Goal: Ask a question

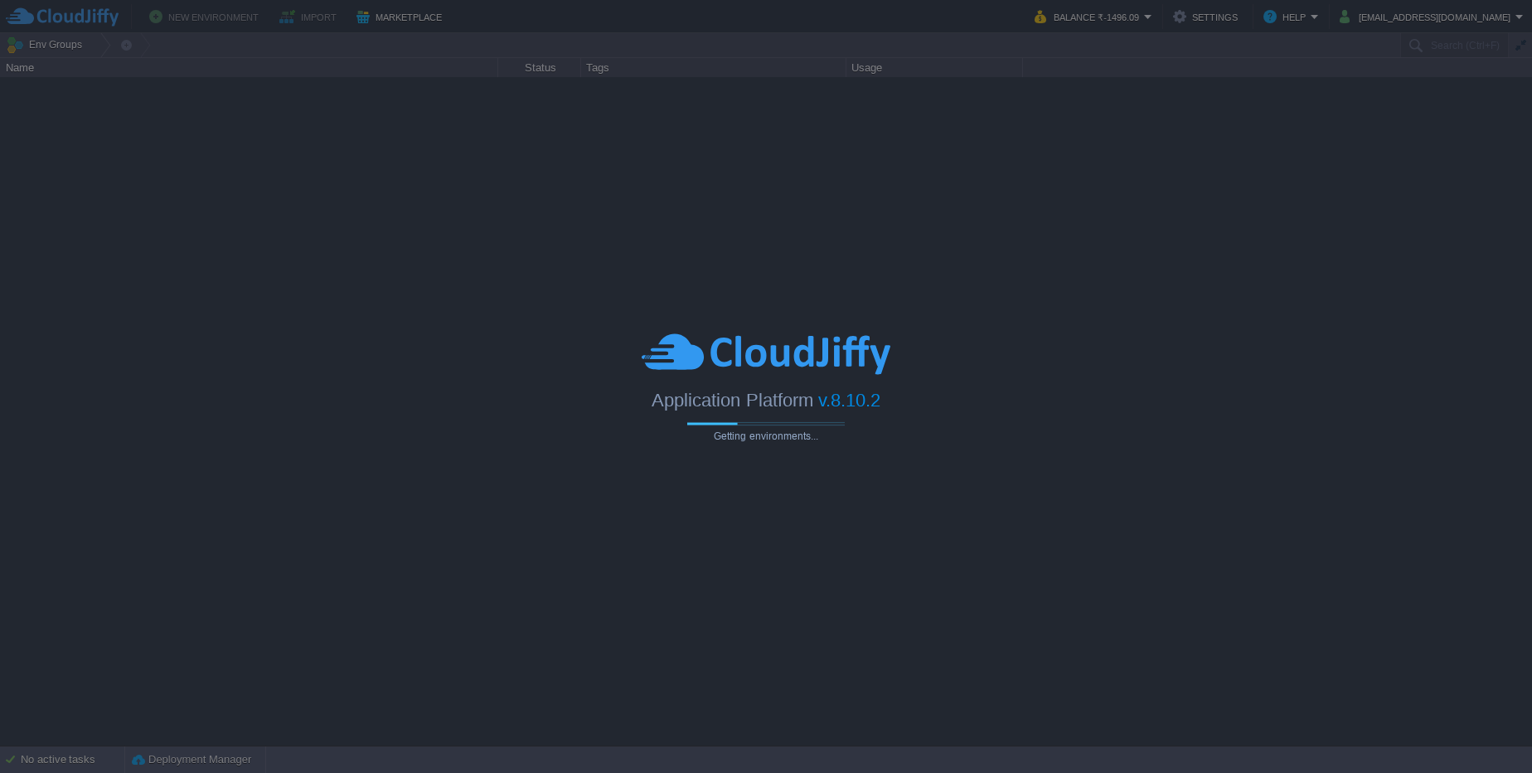
type input "Search (Ctrl+F)"
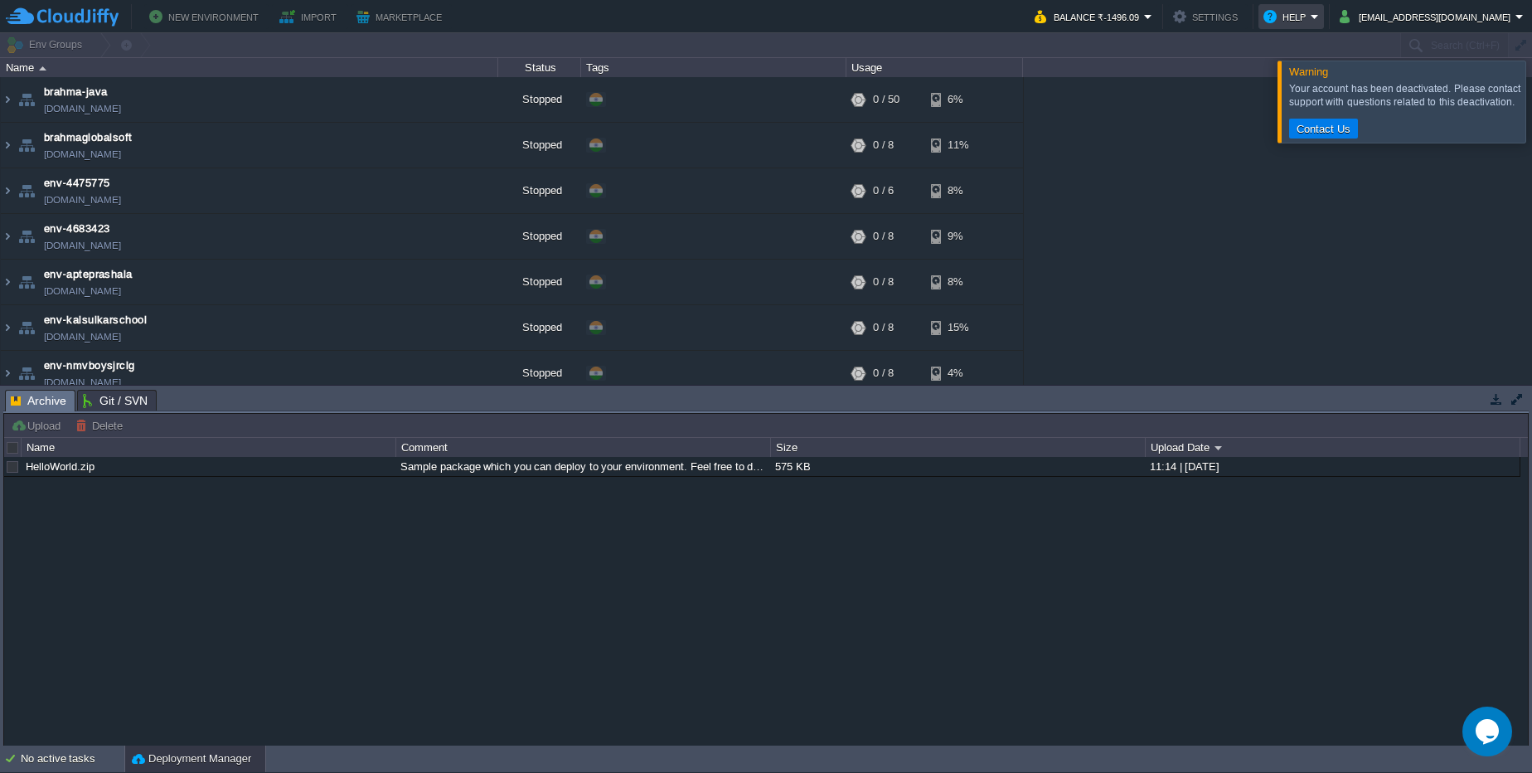
click at [1300, 12] on button "Help" at bounding box center [1286, 17] width 47 height 20
click at [1135, 16] on button "Balance ₹-1496.09" at bounding box center [1089, 17] width 109 height 20
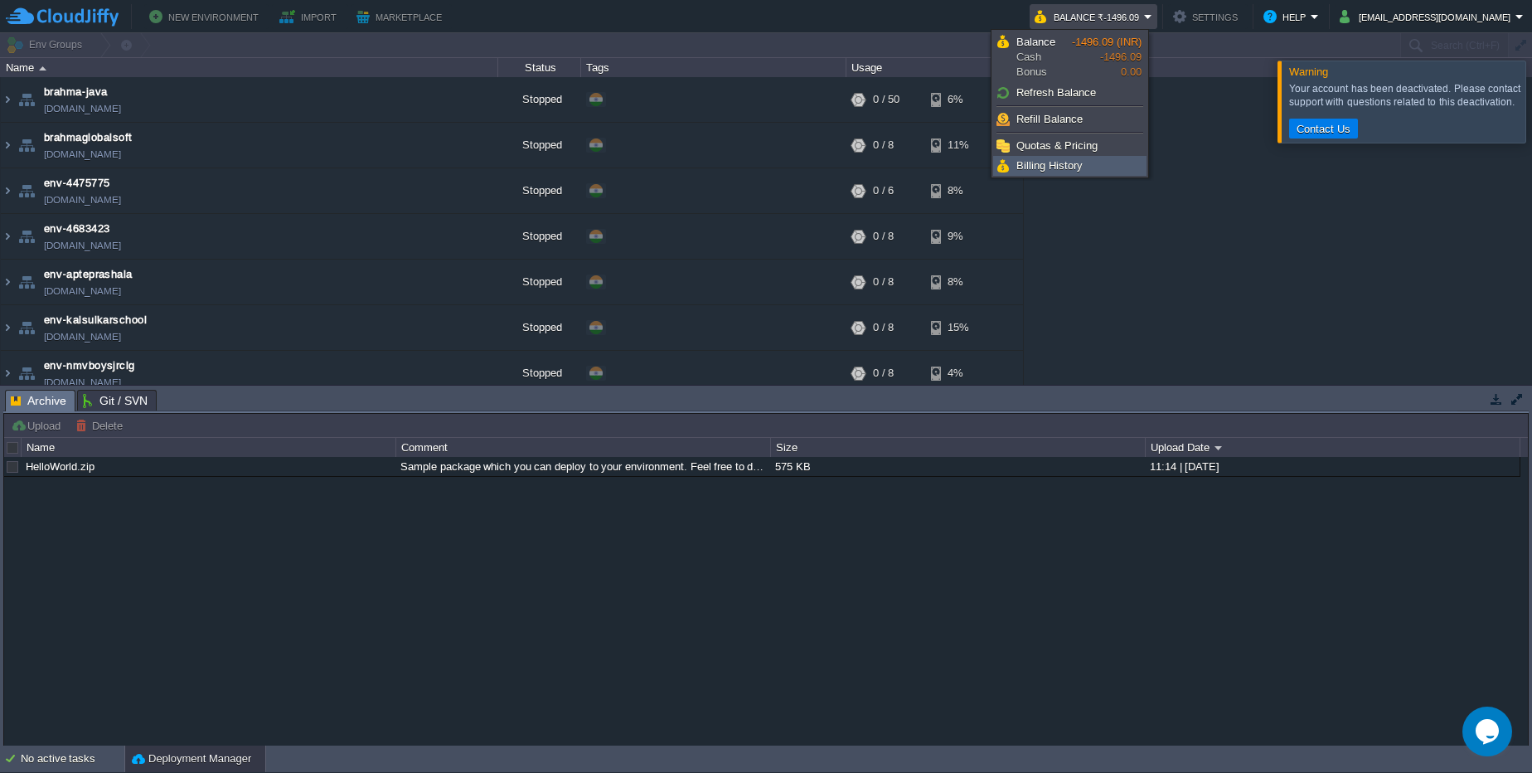
click at [1081, 170] on span "Billing History" at bounding box center [1049, 165] width 66 height 12
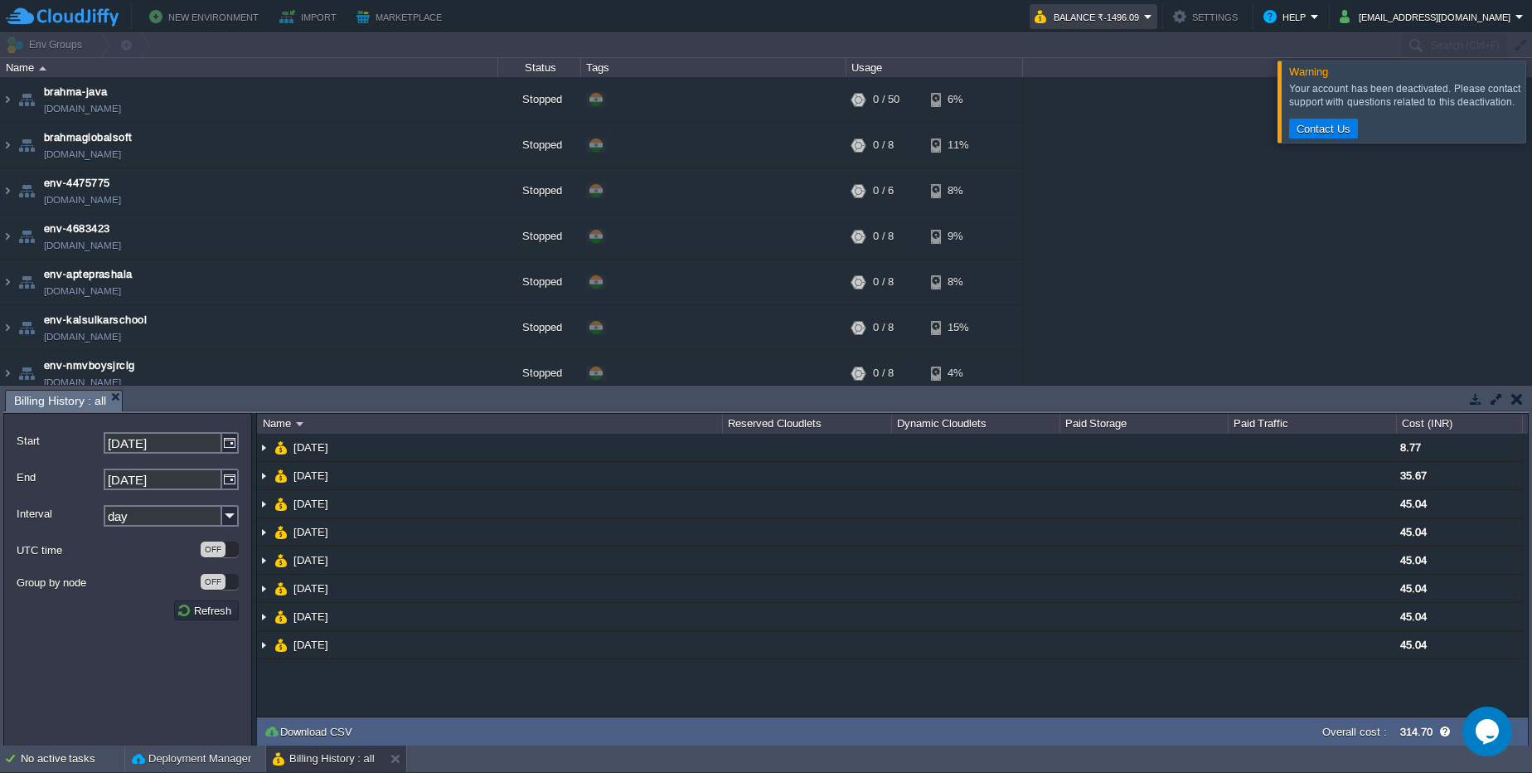
click at [1138, 10] on em "Balance ₹-1496.09" at bounding box center [1094, 17] width 118 height 20
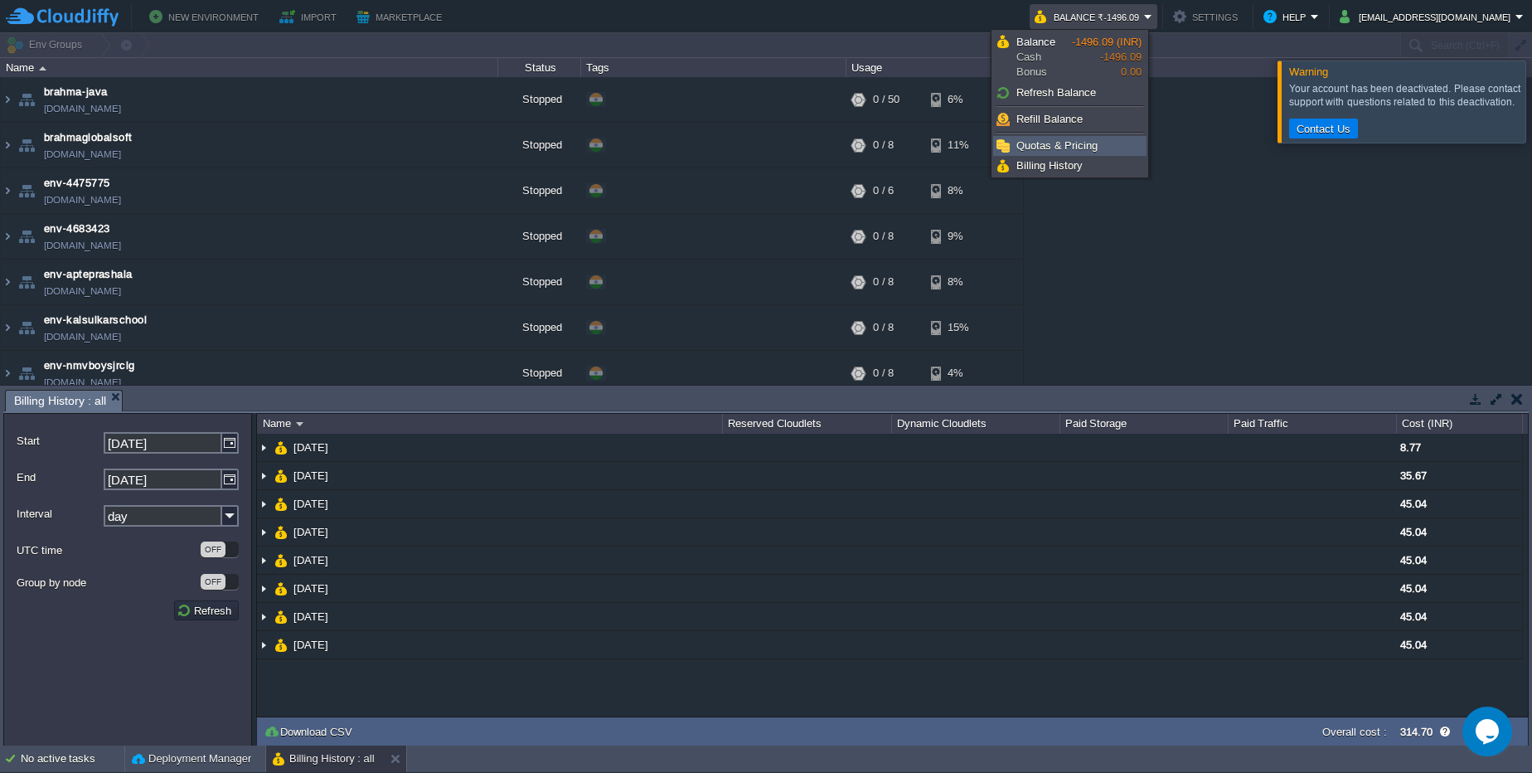
click at [1084, 143] on span "Quotas & Pricing" at bounding box center [1056, 145] width 81 height 12
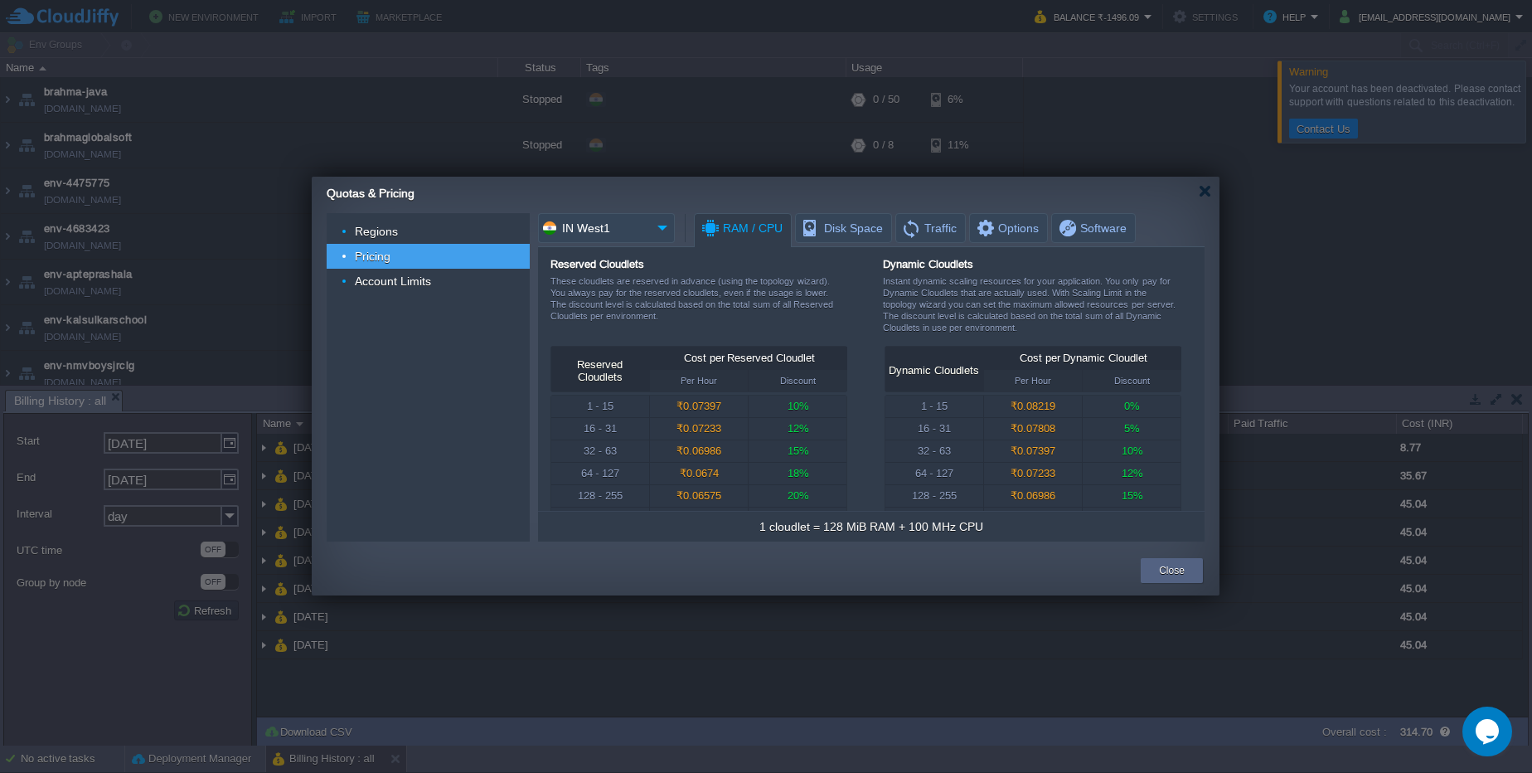
click at [1198, 191] on div "Quotas & Pricing" at bounding box center [773, 191] width 893 height 29
click at [1202, 187] on div at bounding box center [1205, 191] width 12 height 12
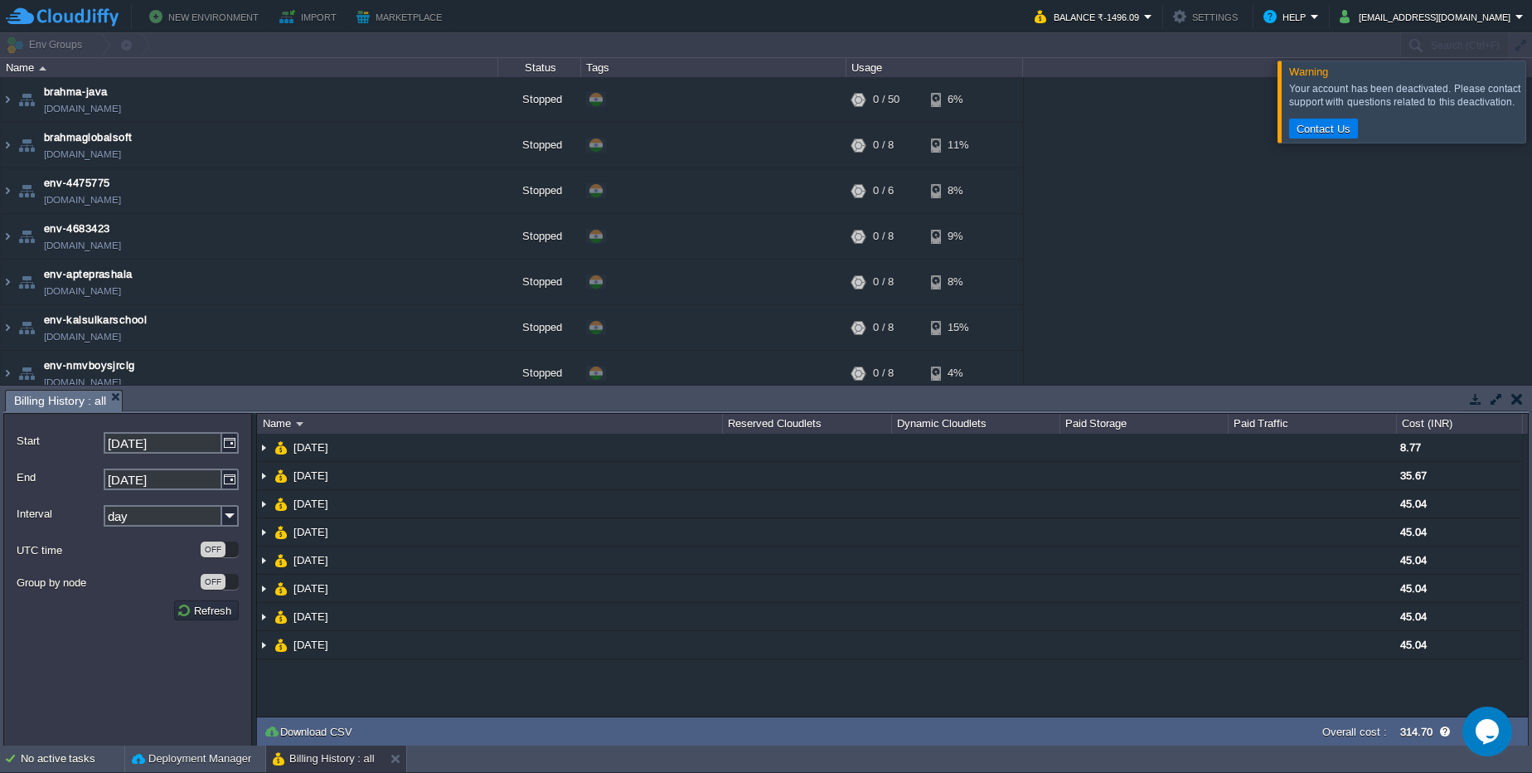
click at [1226, 20] on button "Settings" at bounding box center [1208, 17] width 70 height 20
click at [1399, 6] on td "[EMAIL_ADDRESS][DOMAIN_NAME]" at bounding box center [1432, 16] width 194 height 25
click at [1100, 18] on button "Balance ₹-1496.09" at bounding box center [1089, 17] width 109 height 20
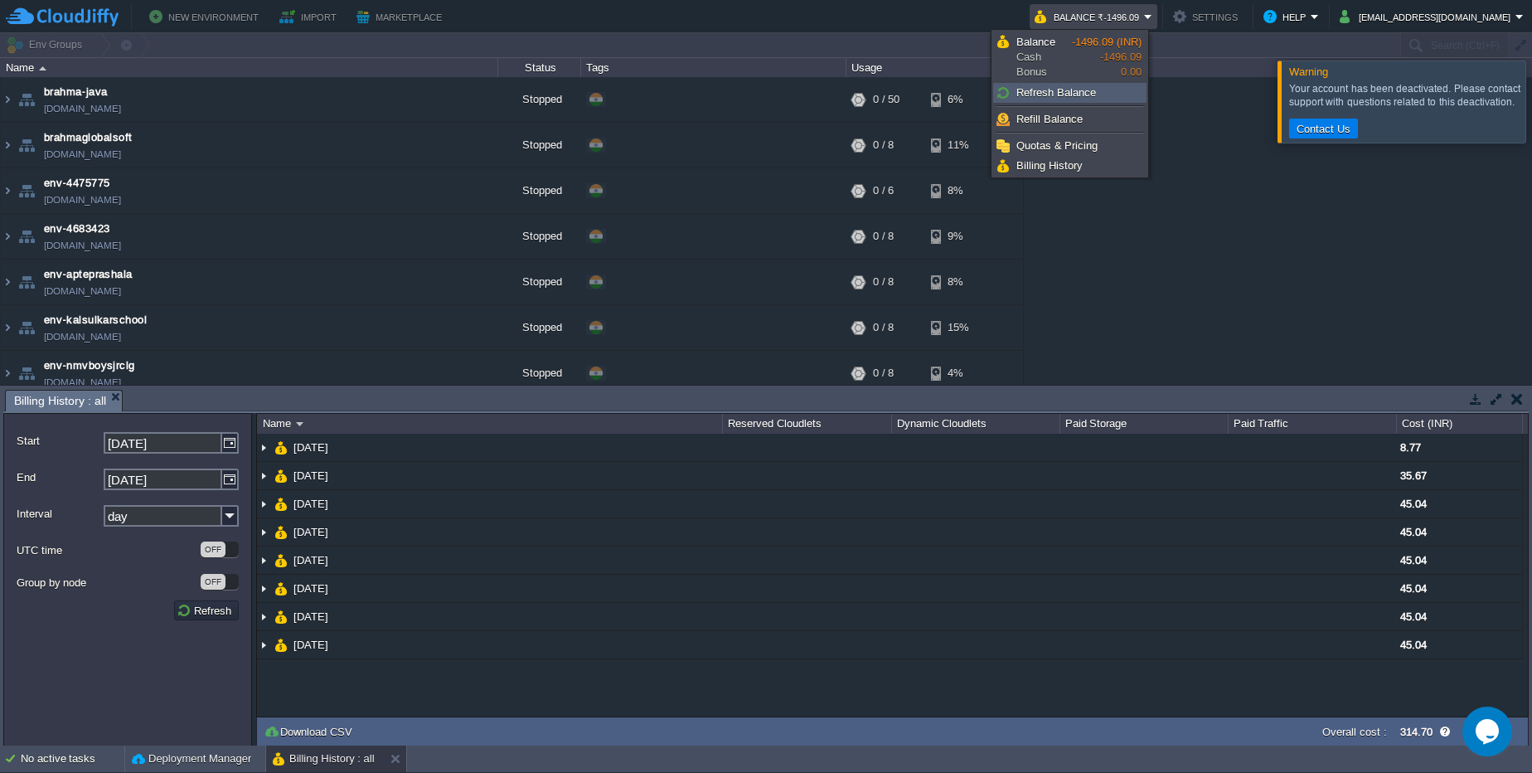
click at [1098, 85] on link "Refresh Balance" at bounding box center [1070, 93] width 152 height 18
click at [1095, 91] on span "Refresh Balance" at bounding box center [1056, 92] width 80 height 12
click at [1084, 170] on link "Billing History" at bounding box center [1070, 166] width 152 height 18
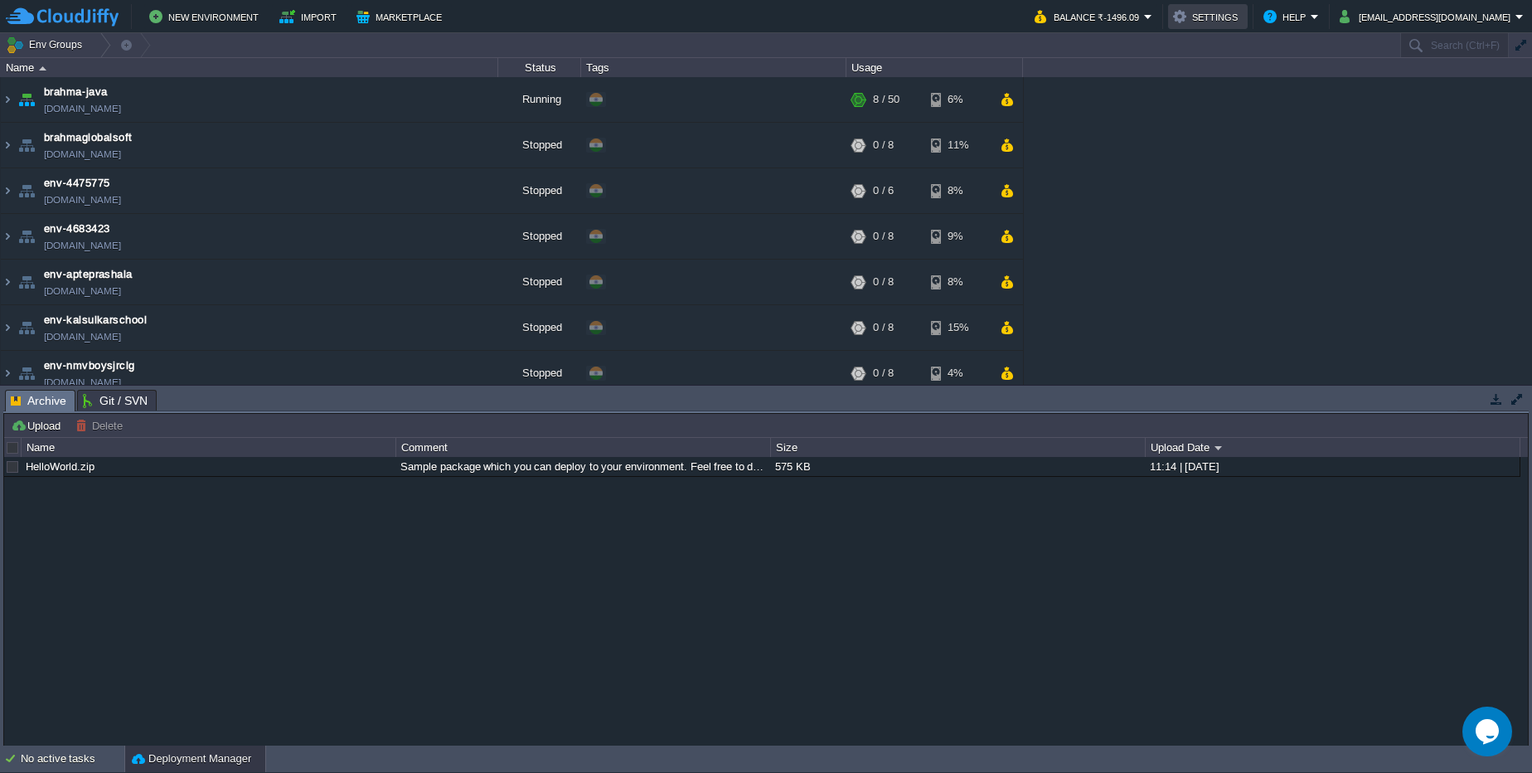
click at [1192, 19] on button "Settings" at bounding box center [1208, 17] width 70 height 20
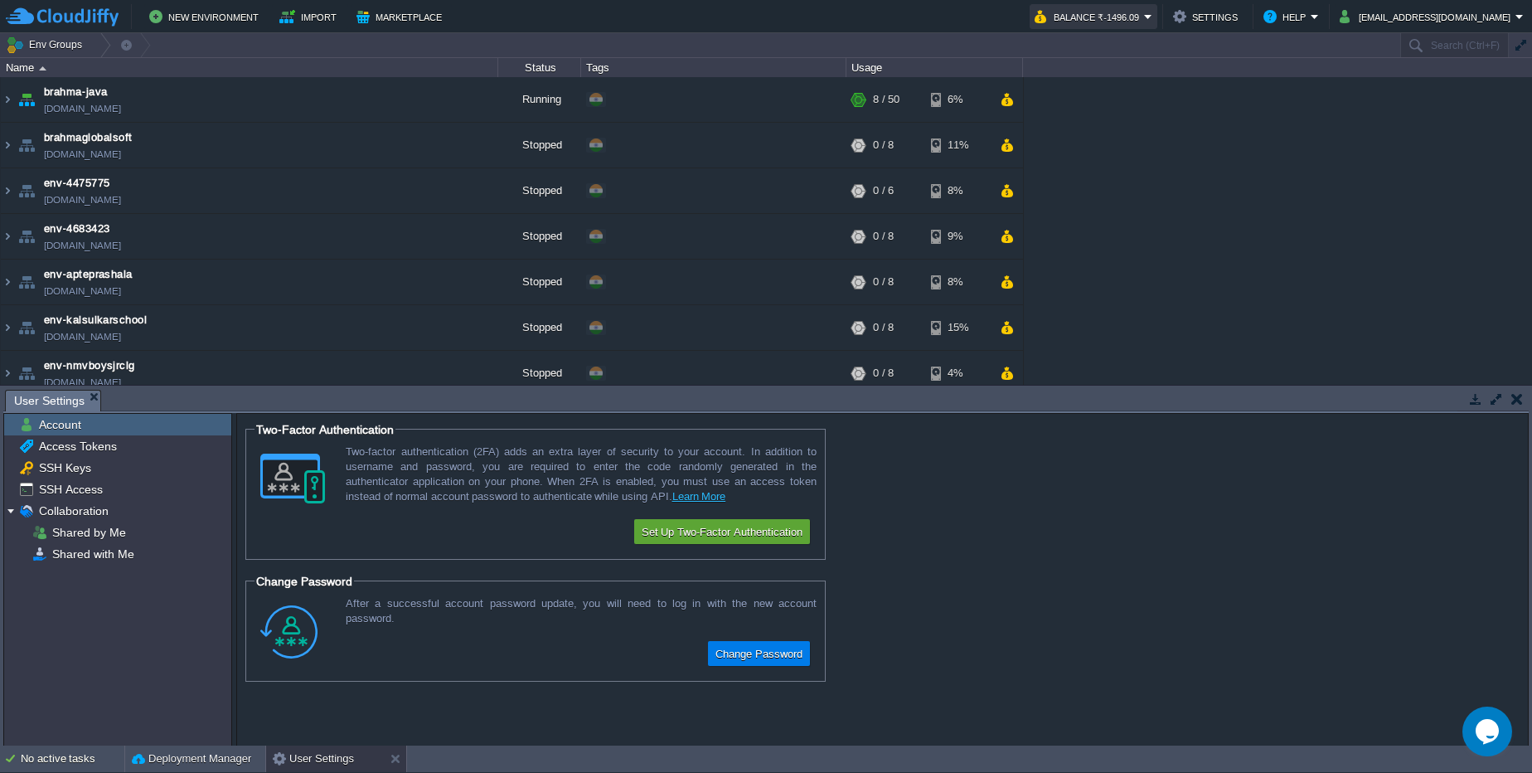
click at [1129, 20] on button "Balance ₹-1496.09" at bounding box center [1089, 17] width 109 height 20
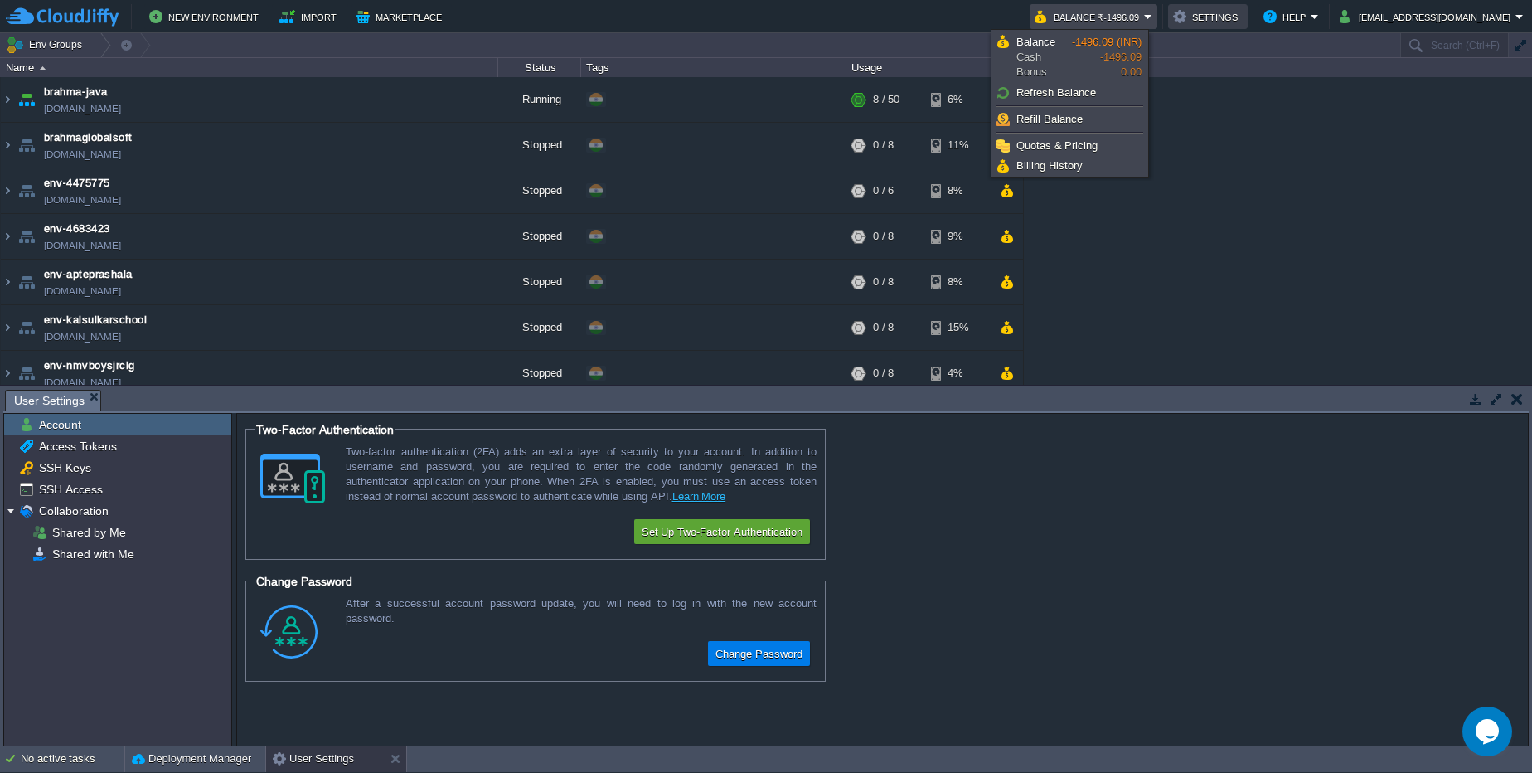
click at [1212, 17] on button "Settings" at bounding box center [1208, 17] width 70 height 20
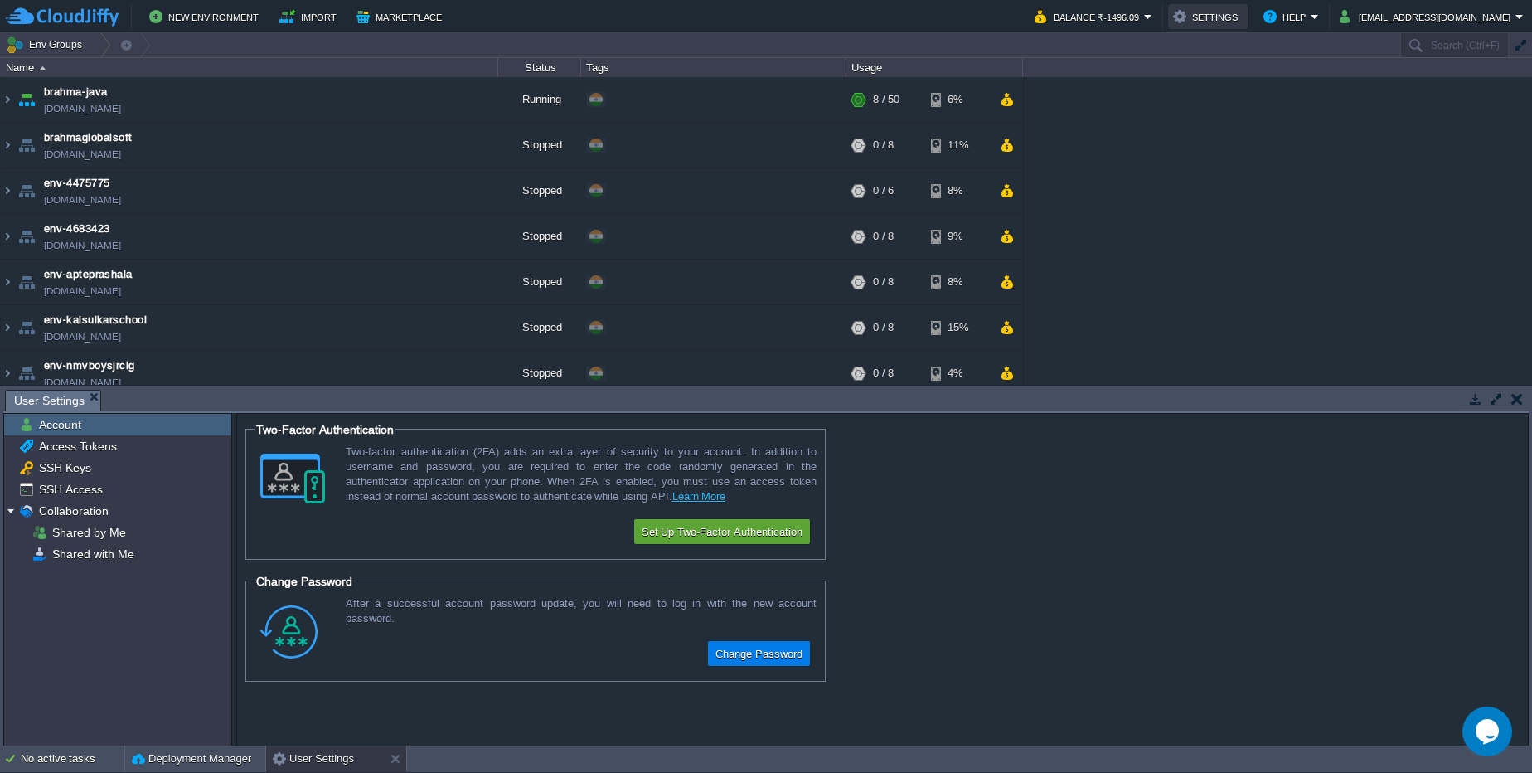
click at [1209, 20] on button "Settings" at bounding box center [1208, 17] width 70 height 20
click at [1185, 17] on button "Settings" at bounding box center [1208, 17] width 70 height 20
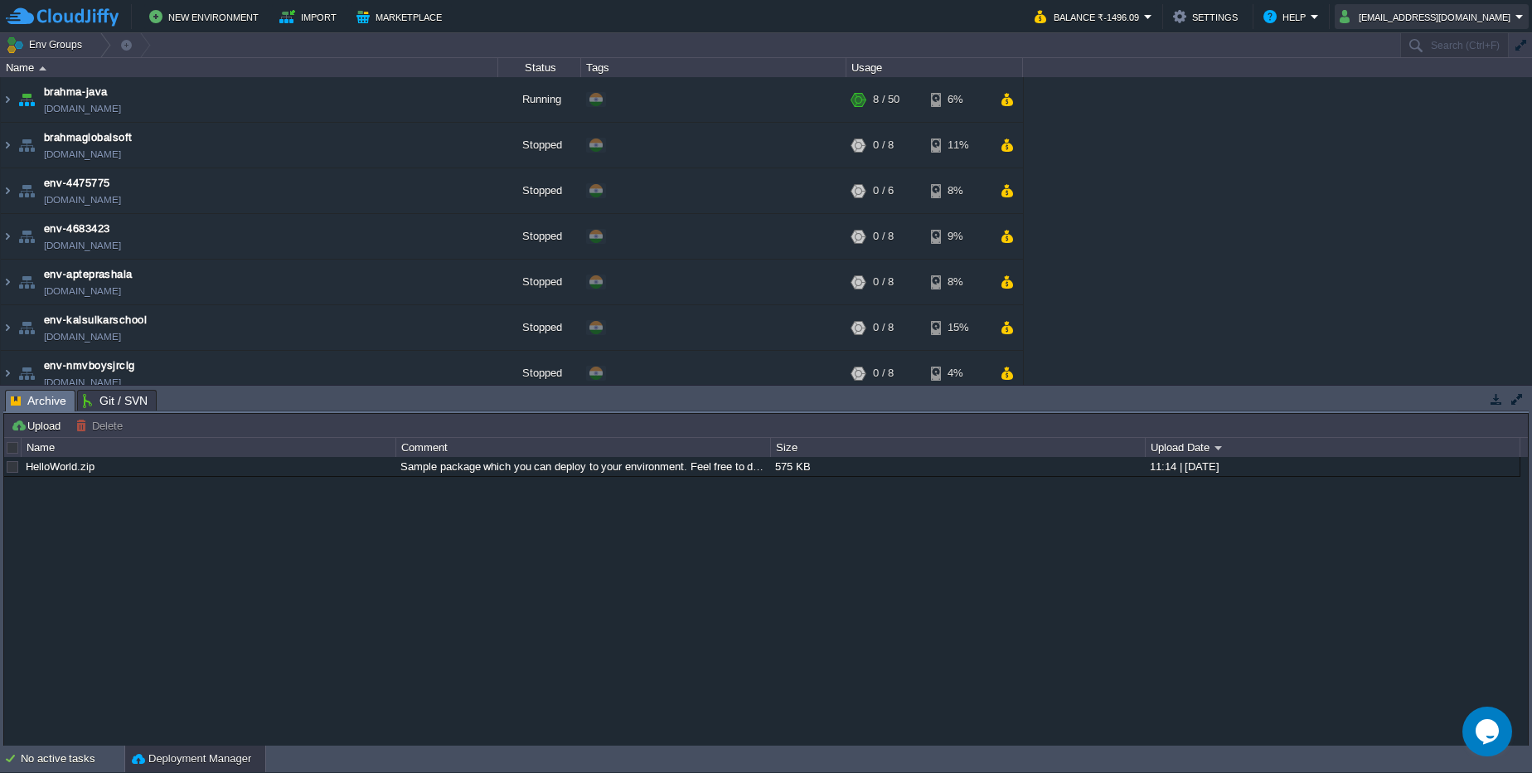
click at [1433, 21] on button "[EMAIL_ADDRESS][DOMAIN_NAME]" at bounding box center [1428, 17] width 176 height 20
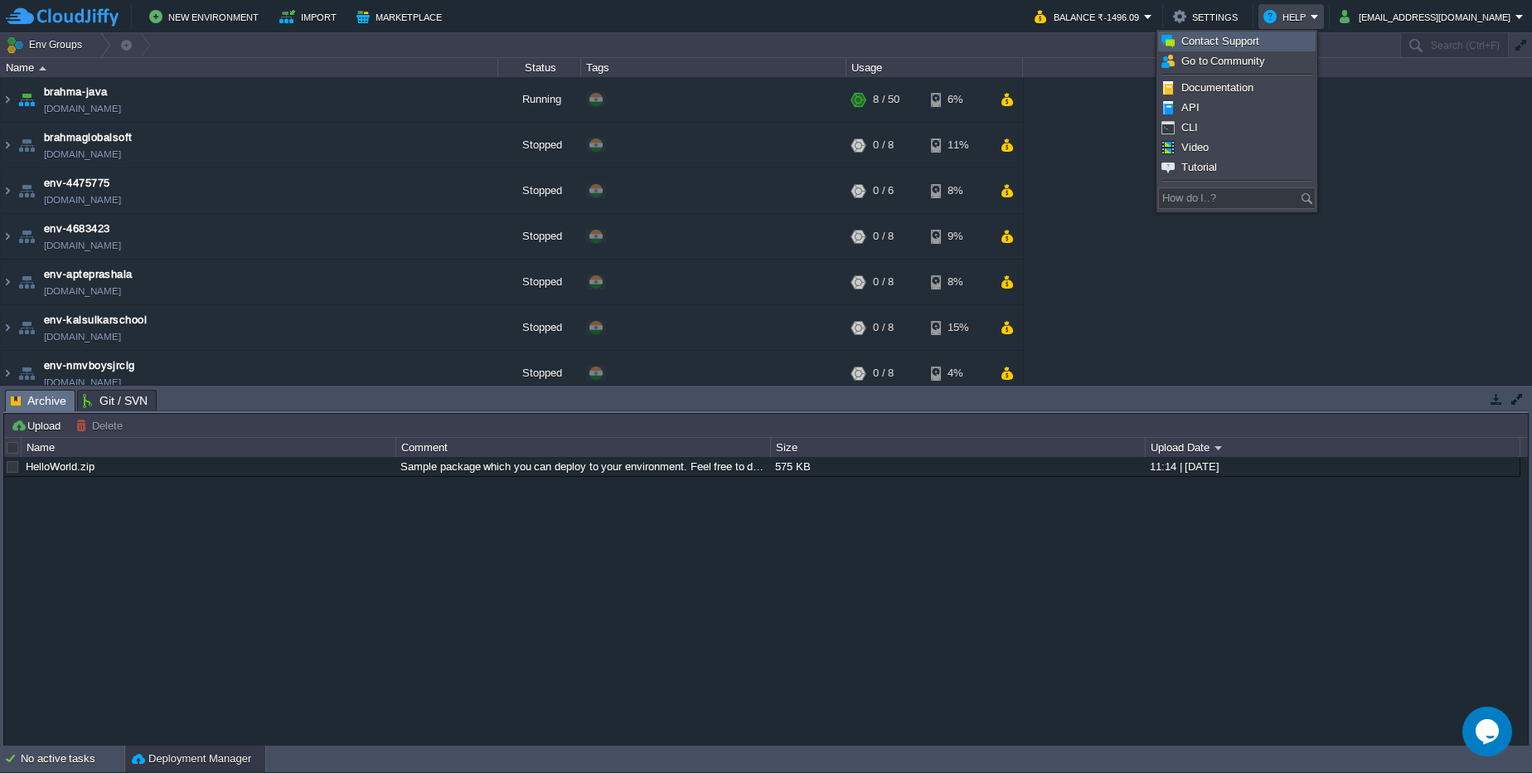
click at [1248, 41] on span "Contact Support" at bounding box center [1220, 41] width 78 height 12
